Goal: Information Seeking & Learning: Learn about a topic

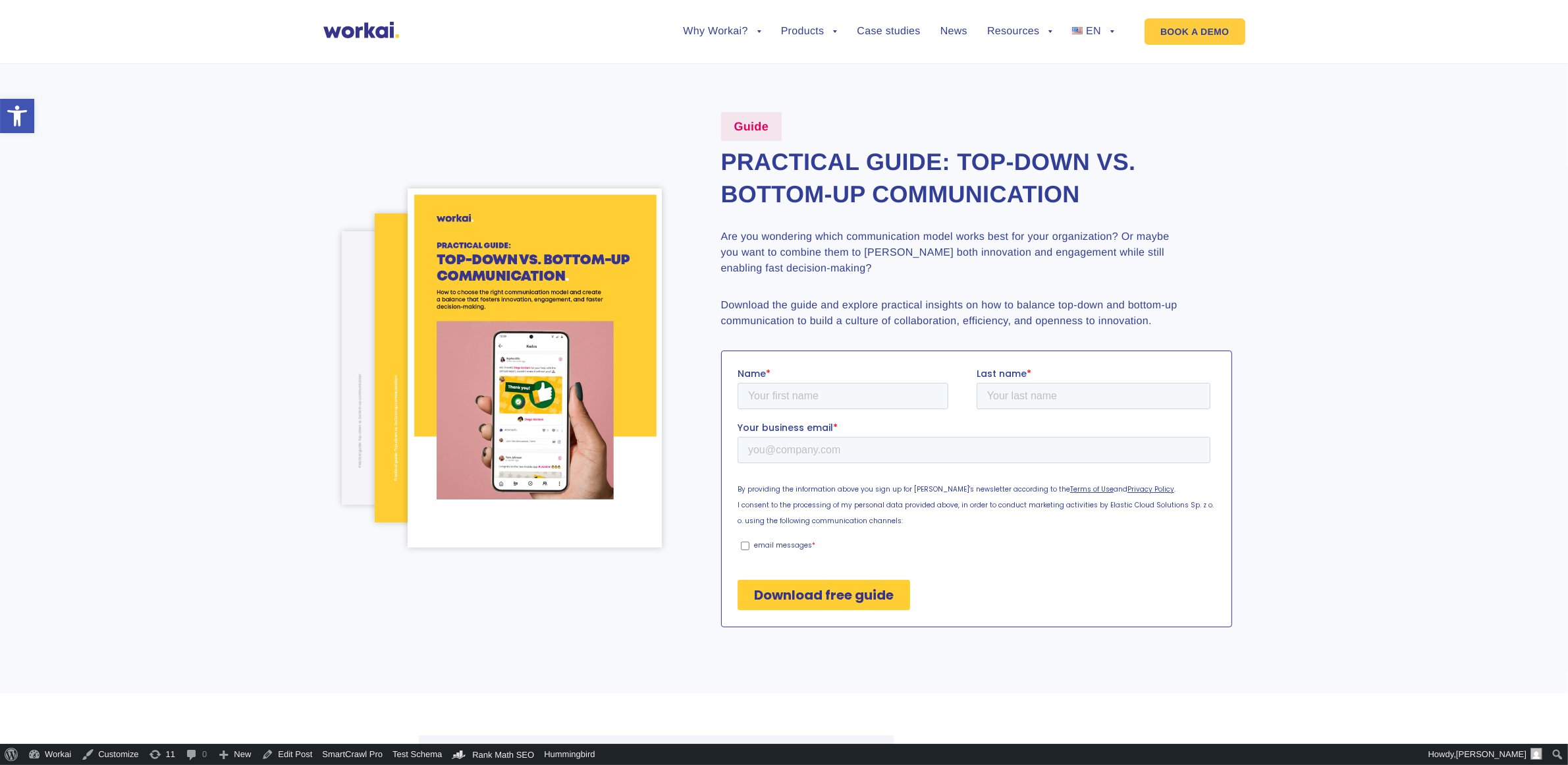
click at [1433, 222] on section "Guide Practical guide: Top-down vs. bottom-up communication Are you wondering w…" at bounding box center [784, 368] width 1568 height 646
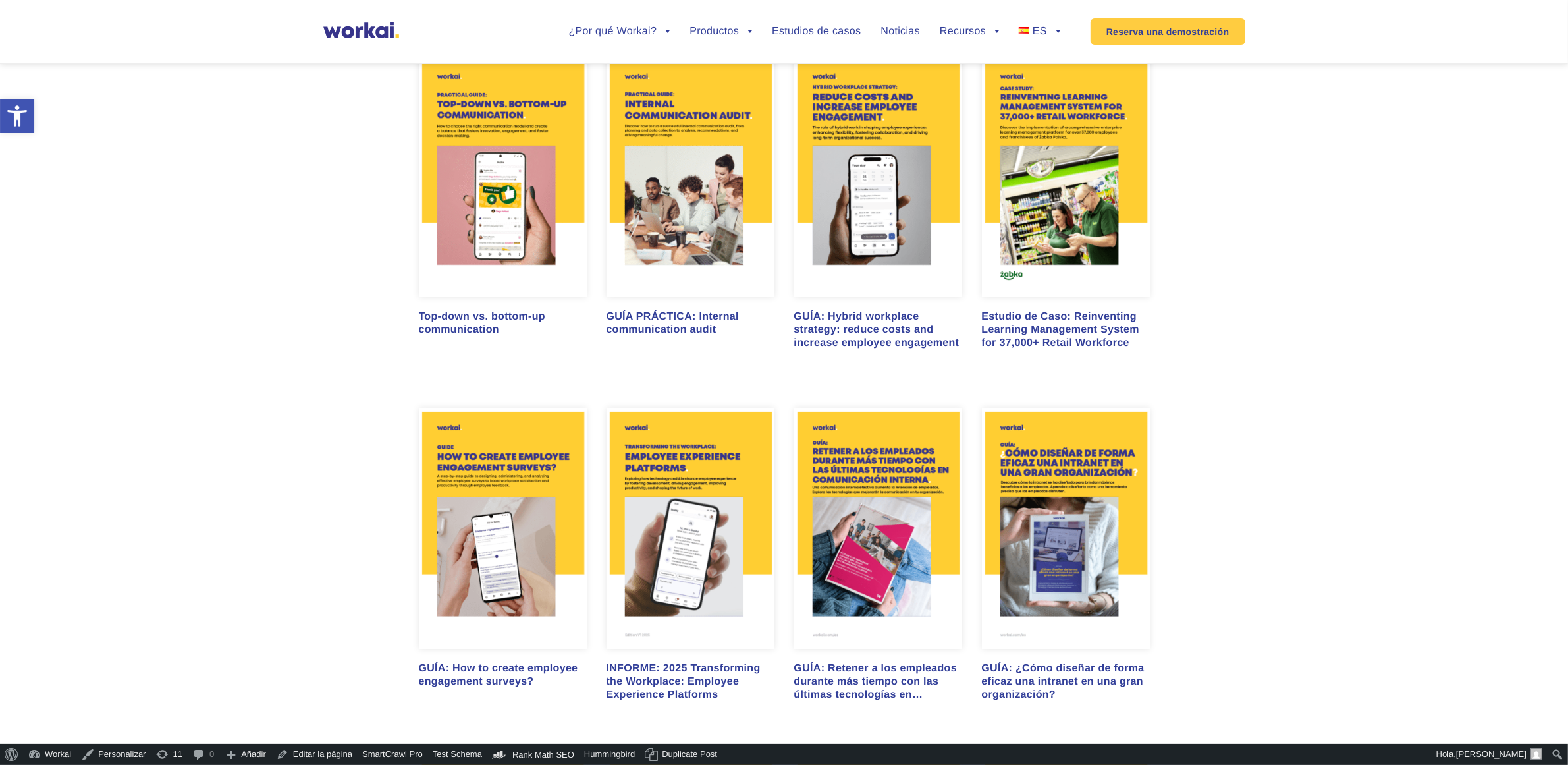
scroll to position [741, 0]
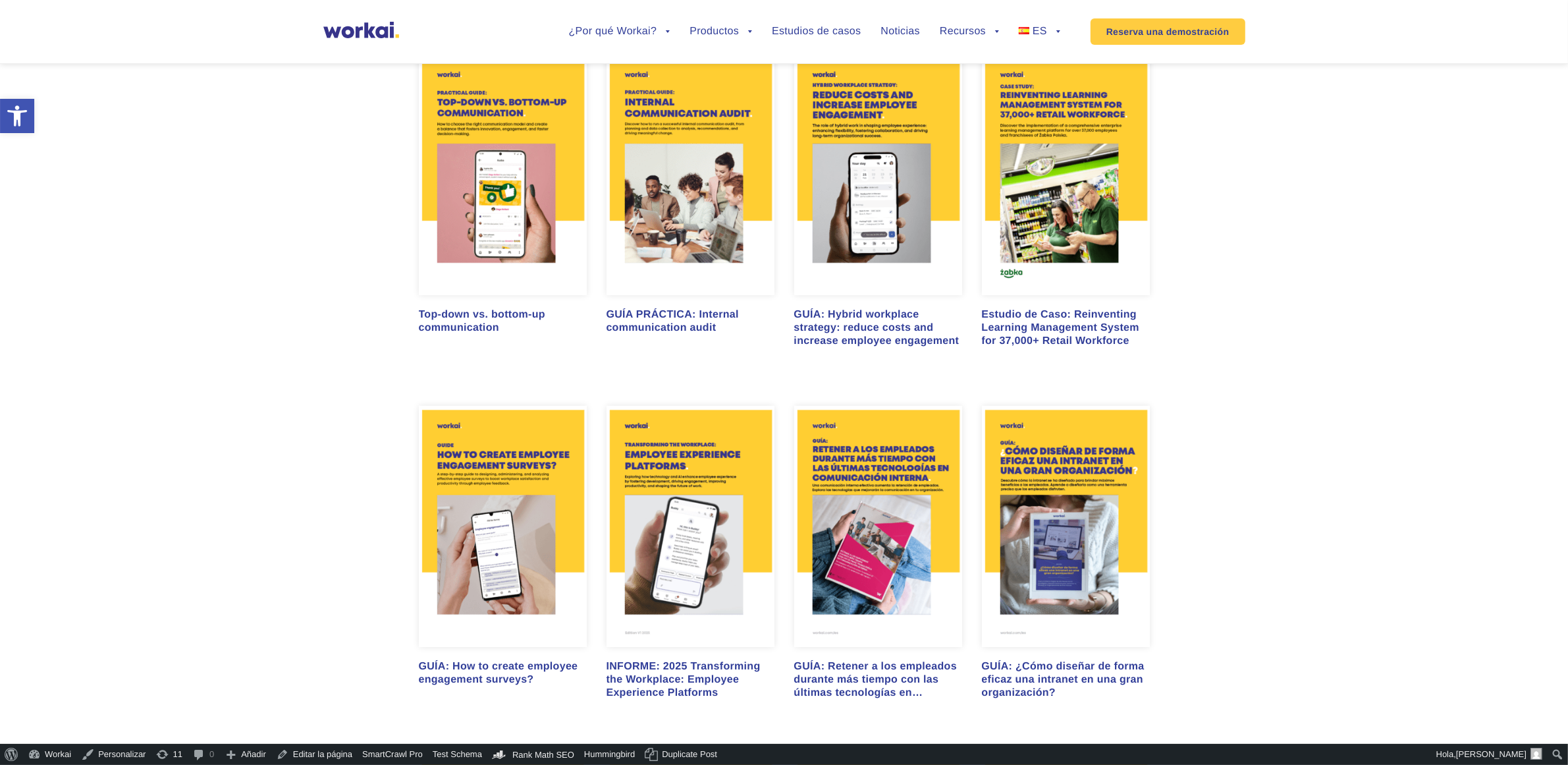
click at [638, 225] on img at bounding box center [690, 175] width 168 height 241
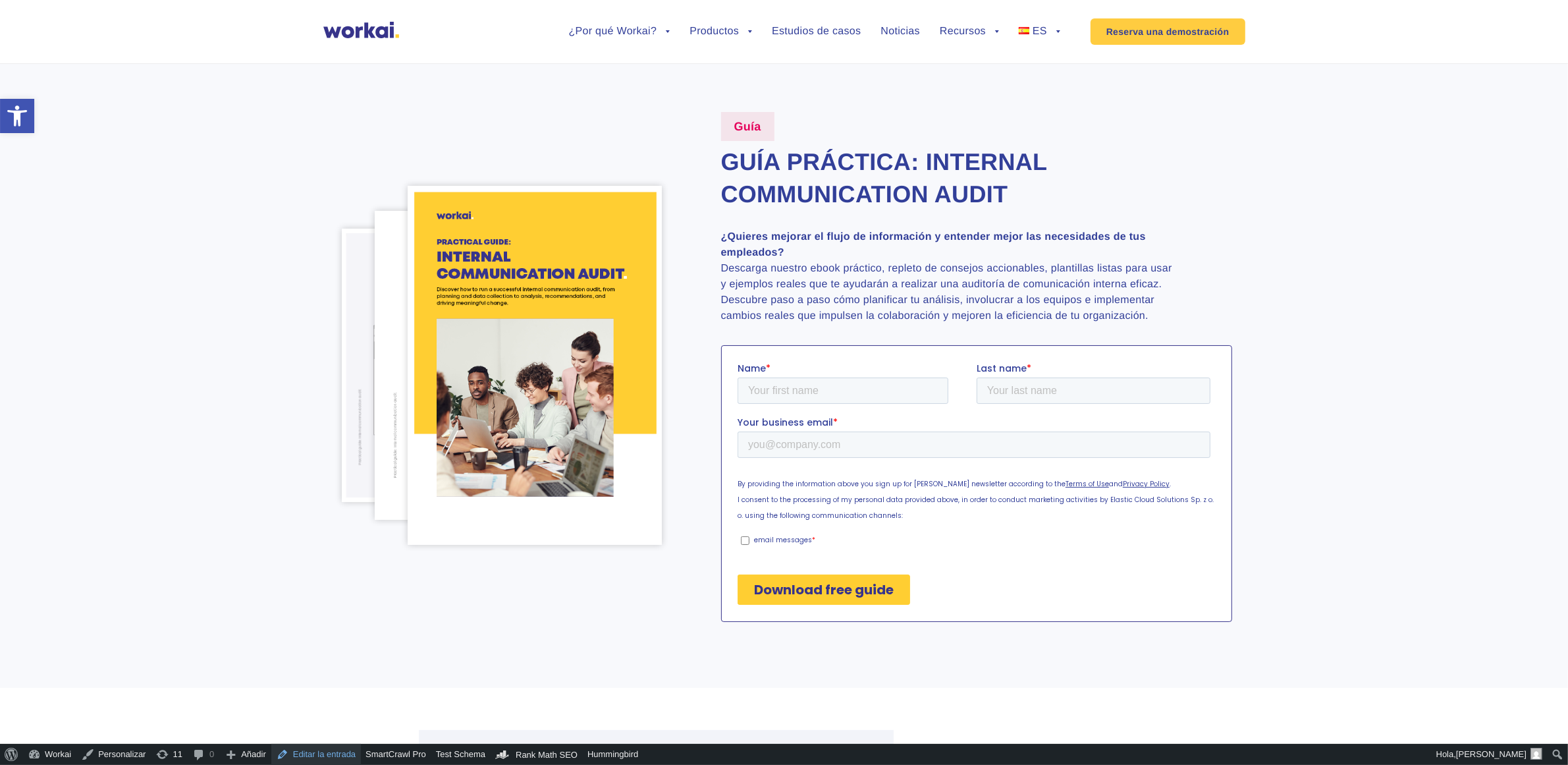
click at [291, 756] on link "Editar la entrada" at bounding box center [316, 754] width 89 height 21
click at [937, 97] on link "Guías y Ebooks" at bounding box center [964, 101] width 145 height 30
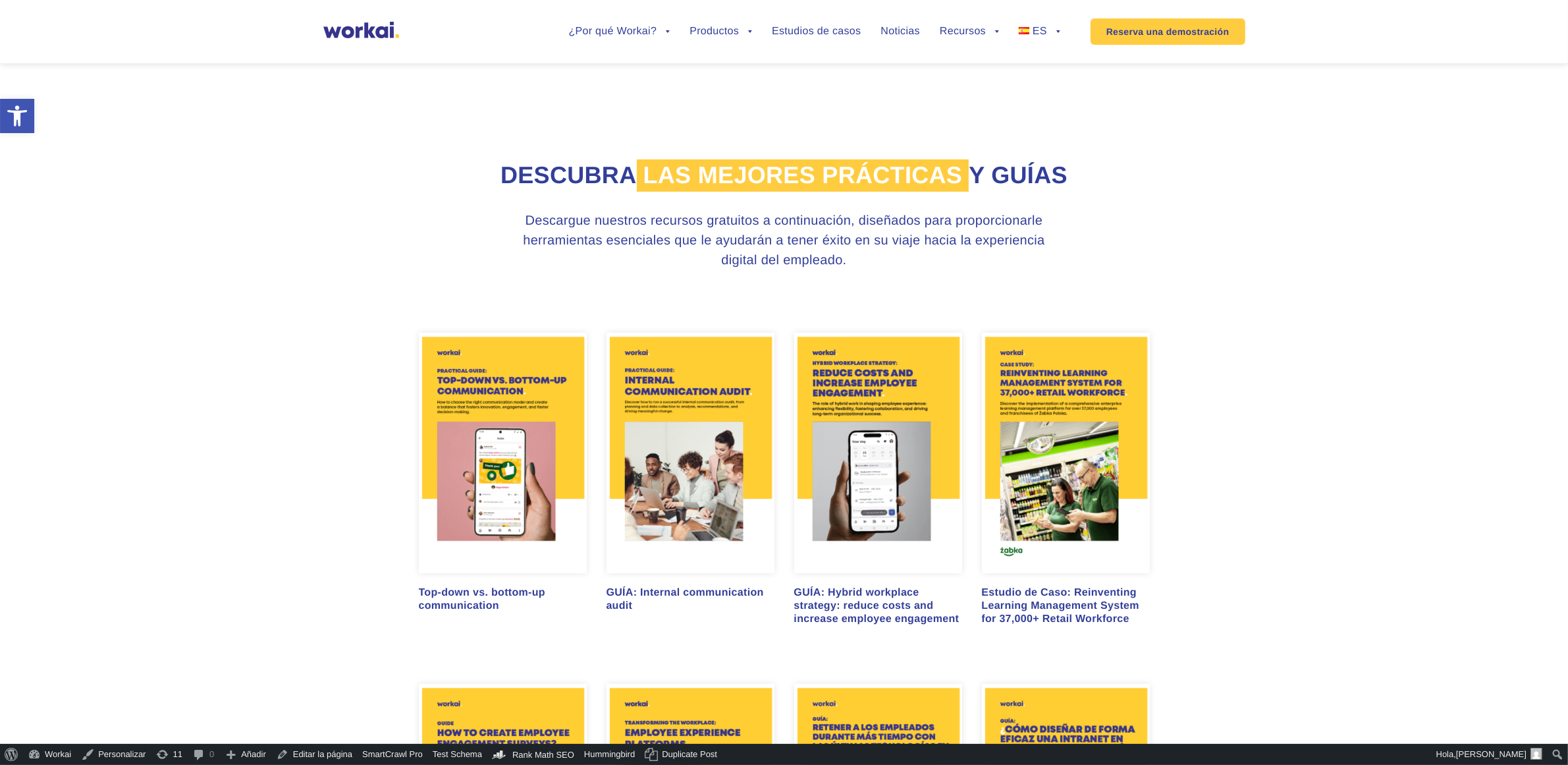
scroll to position [659, 0]
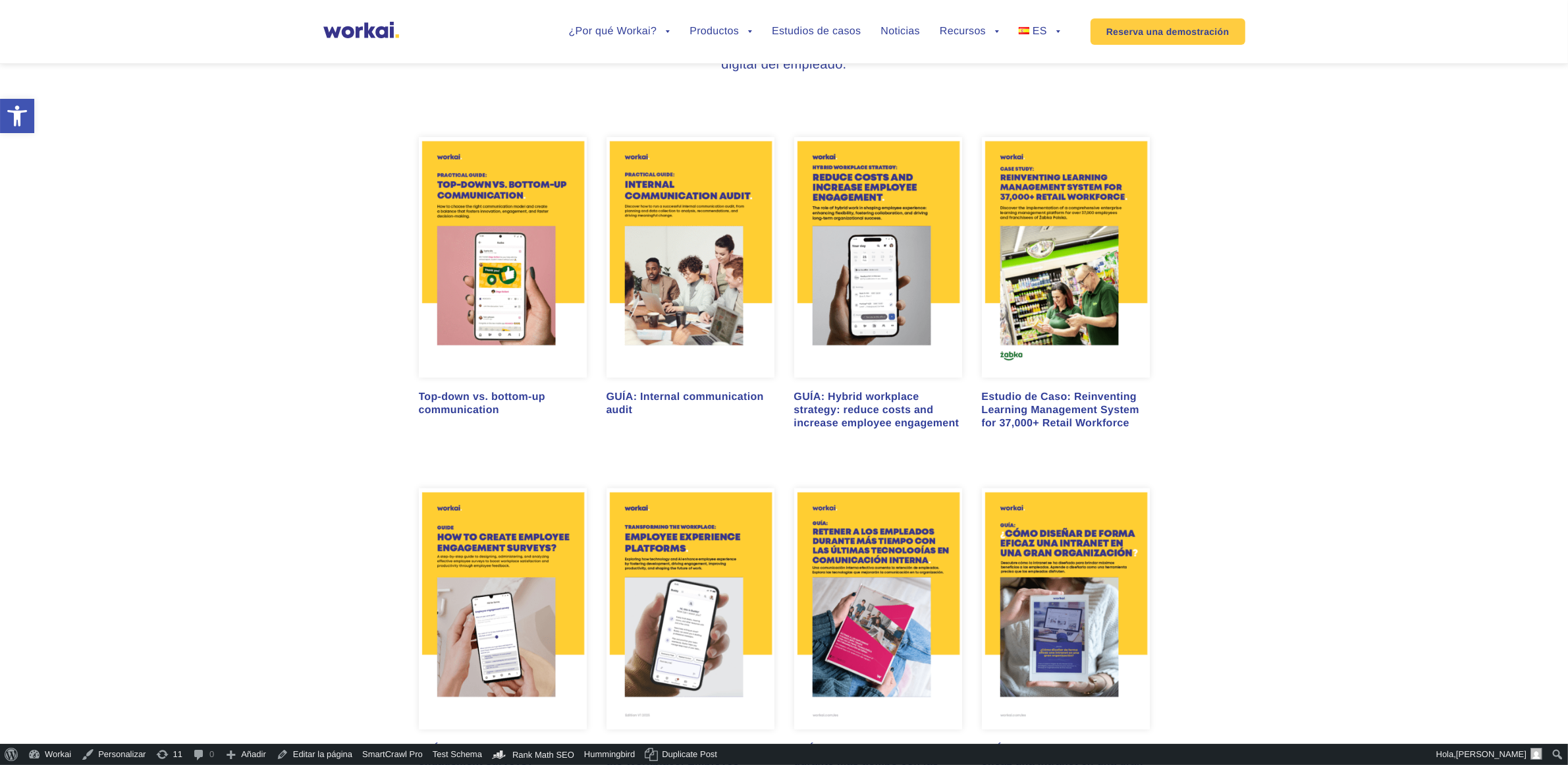
click at [502, 280] on img at bounding box center [503, 258] width 168 height 241
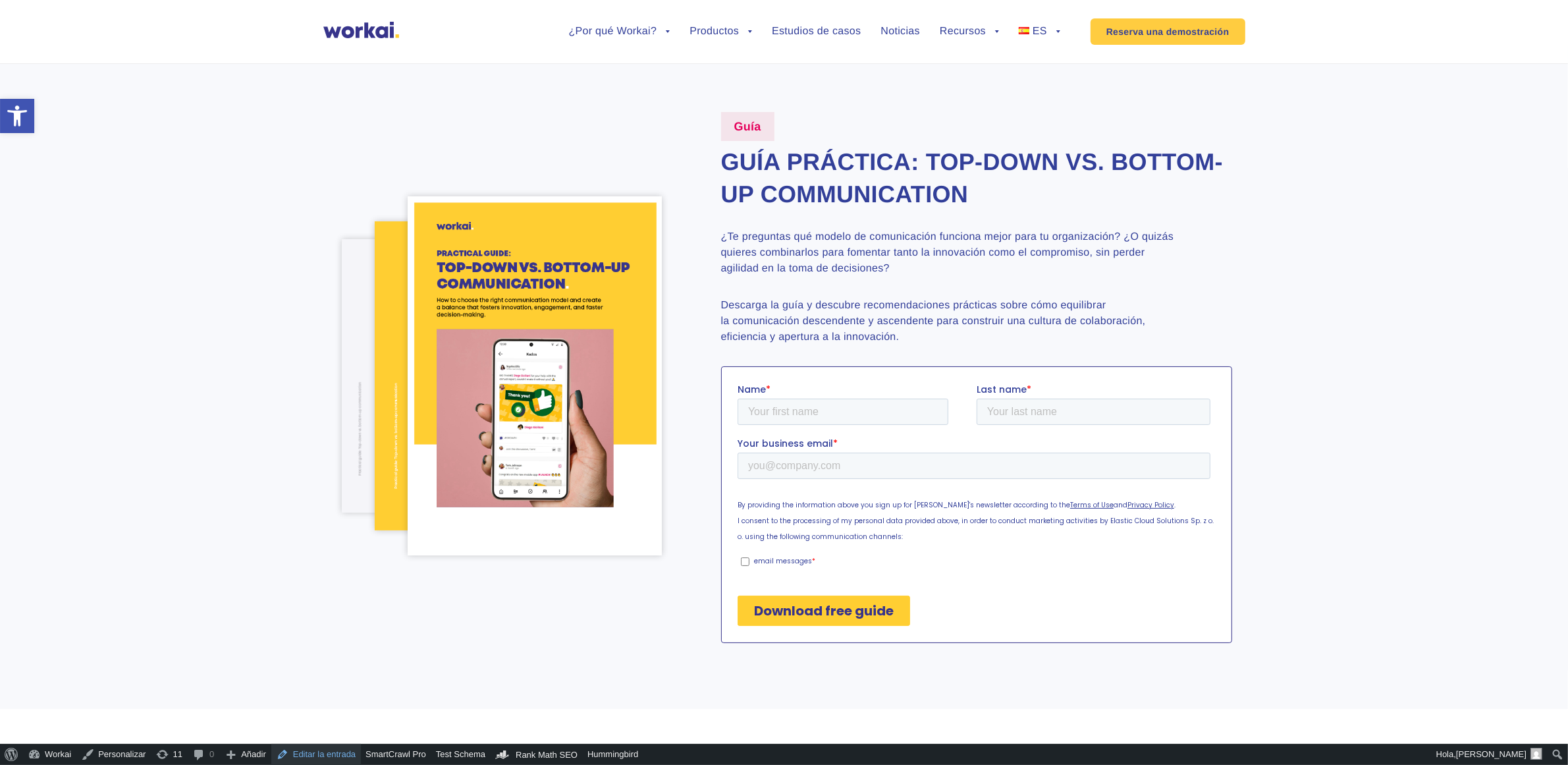
click at [330, 752] on link "Editar la entrada" at bounding box center [316, 754] width 89 height 21
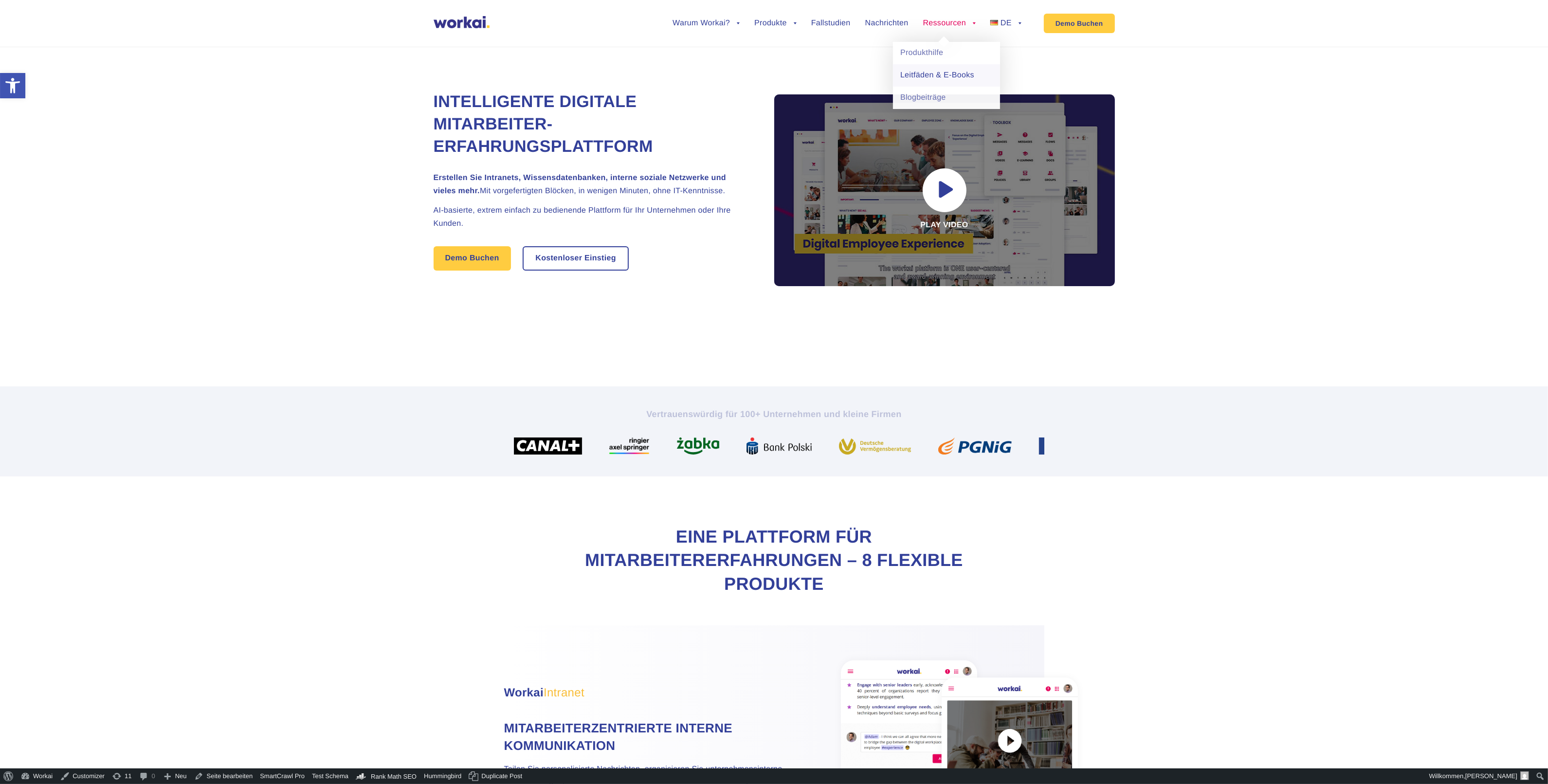
click at [915, 78] on link "Leitfäden & E-Books" at bounding box center [946, 75] width 107 height 22
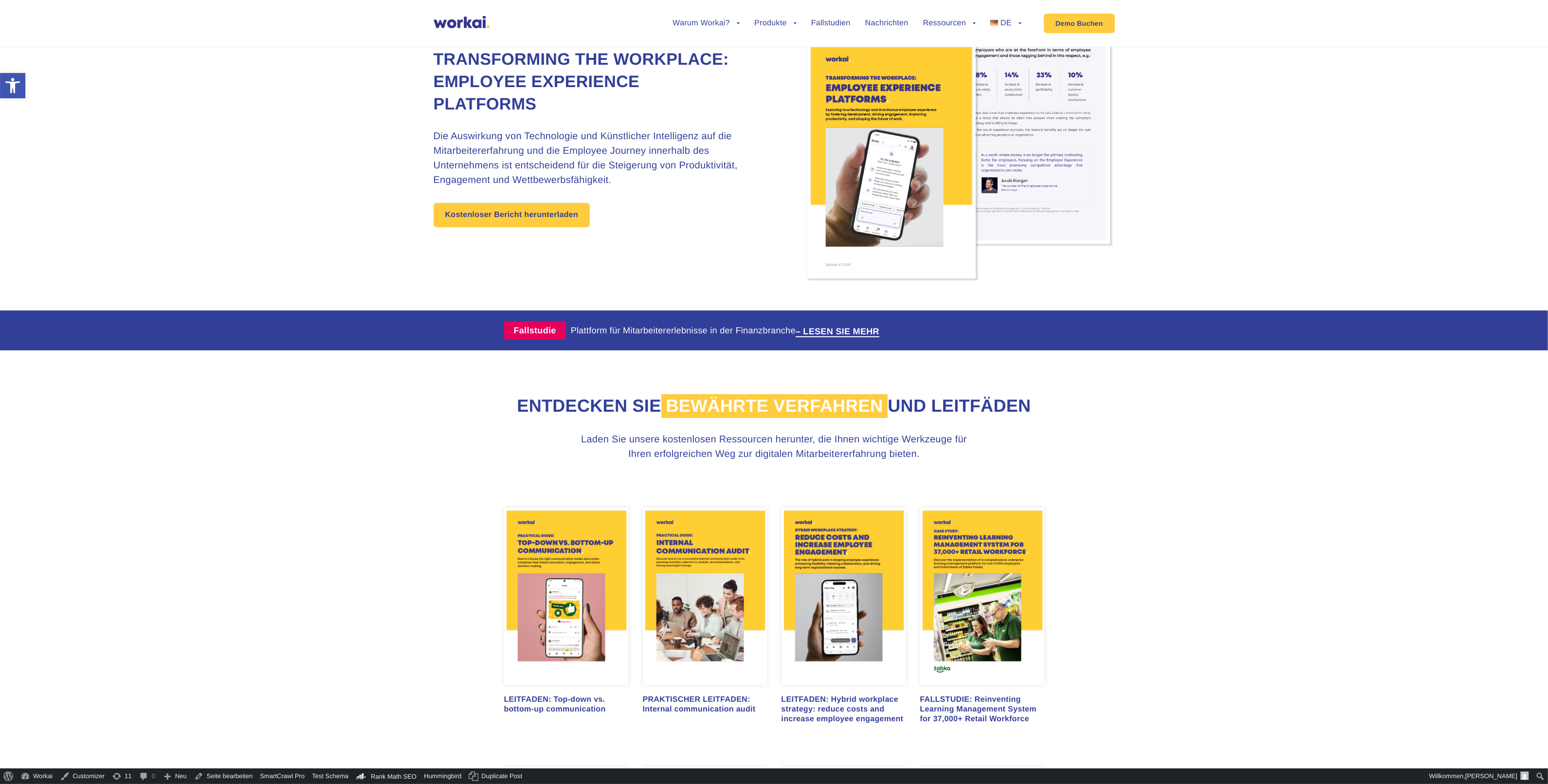
scroll to position [243, 0]
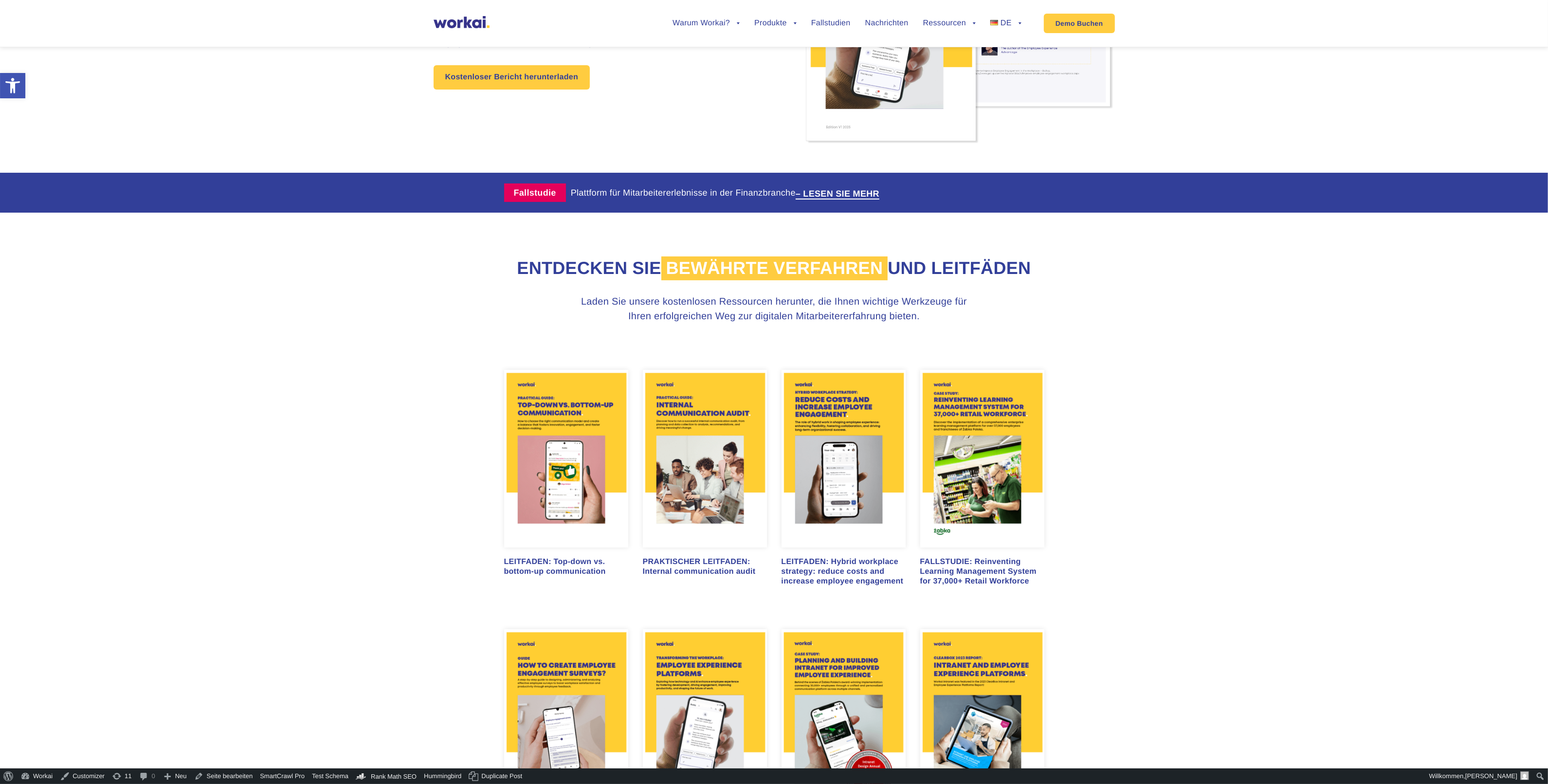
click at [531, 475] on img at bounding box center [566, 459] width 124 height 178
